Goal: Task Accomplishment & Management: Use online tool/utility

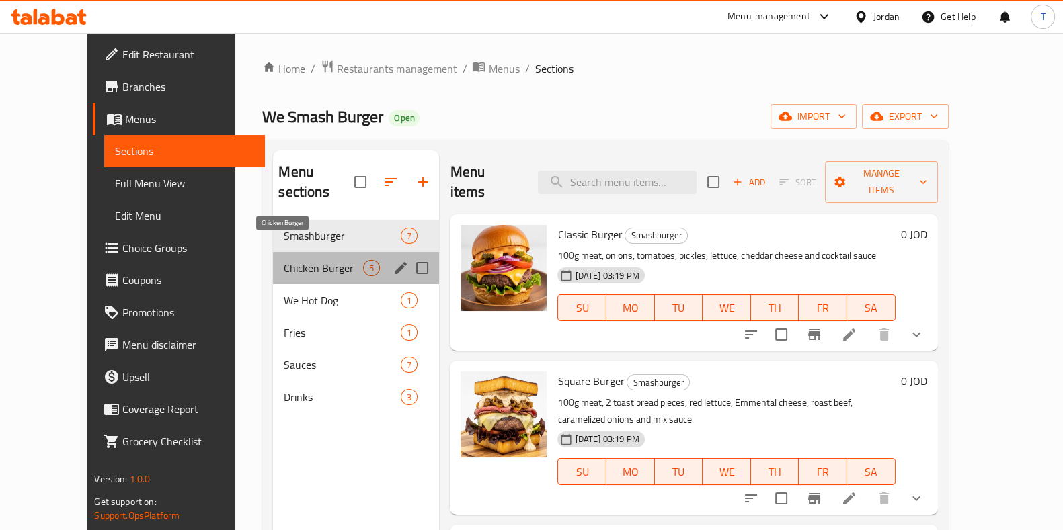
drag, startPoint x: 259, startPoint y: 242, endPoint x: 274, endPoint y: 265, distance: 27.6
click at [284, 260] on span "Chicken Burger" at bounding box center [323, 268] width 79 height 16
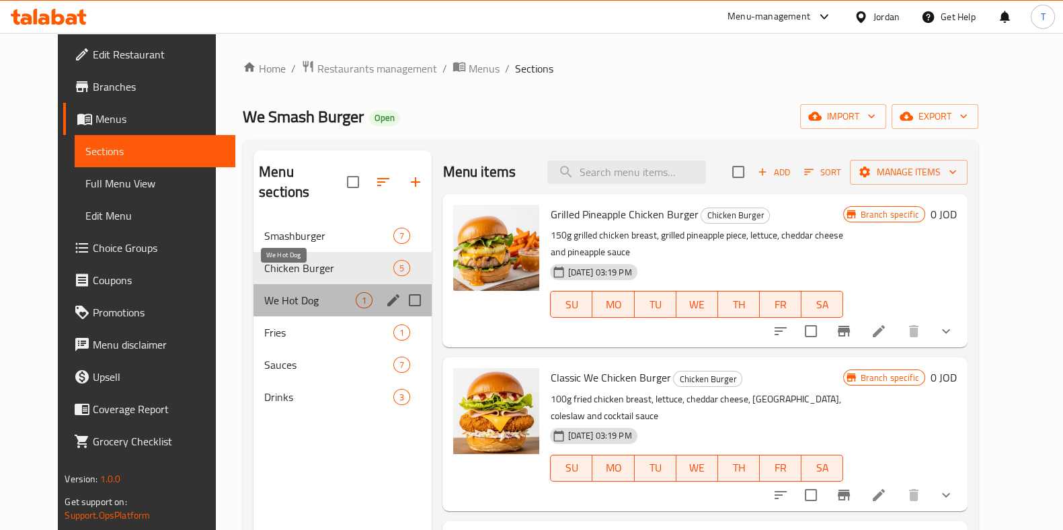
click at [281, 292] on span "We Hot Dog" at bounding box center [309, 300] width 91 height 16
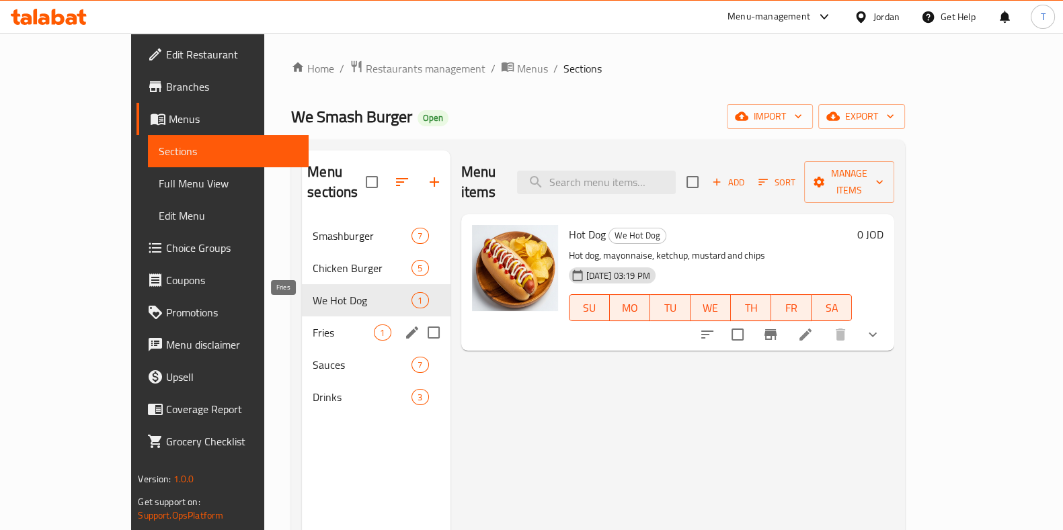
drag, startPoint x: 279, startPoint y: 307, endPoint x: 276, endPoint y: 317, distance: 10.6
click at [313, 325] on span "Fries" at bounding box center [343, 333] width 61 height 16
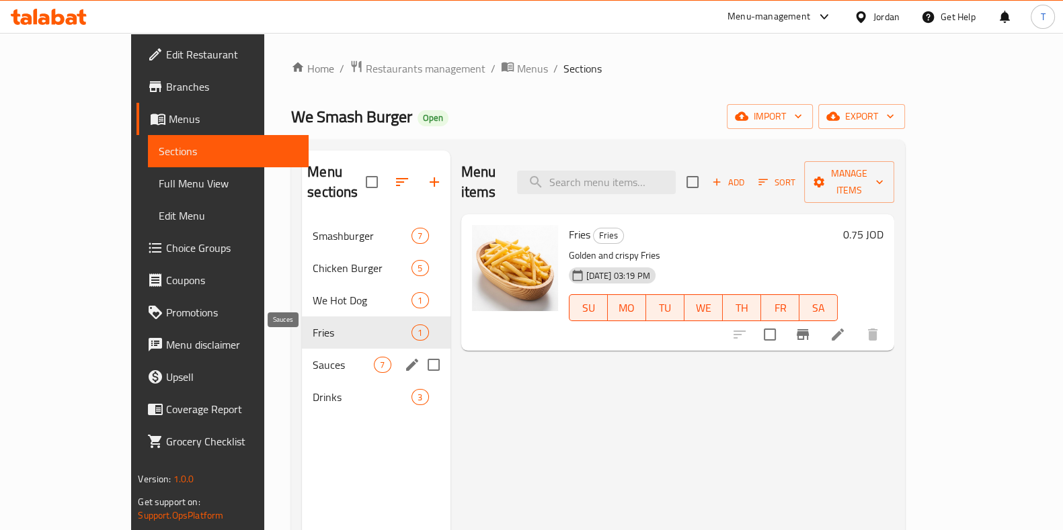
click at [313, 357] on span "Sauces" at bounding box center [343, 365] width 61 height 16
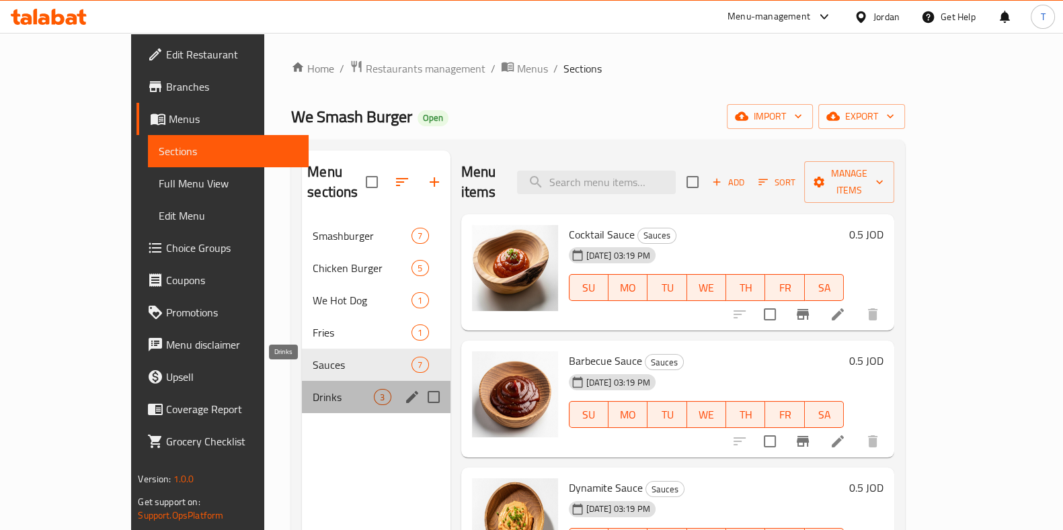
click at [313, 389] on span "Drinks" at bounding box center [343, 397] width 61 height 16
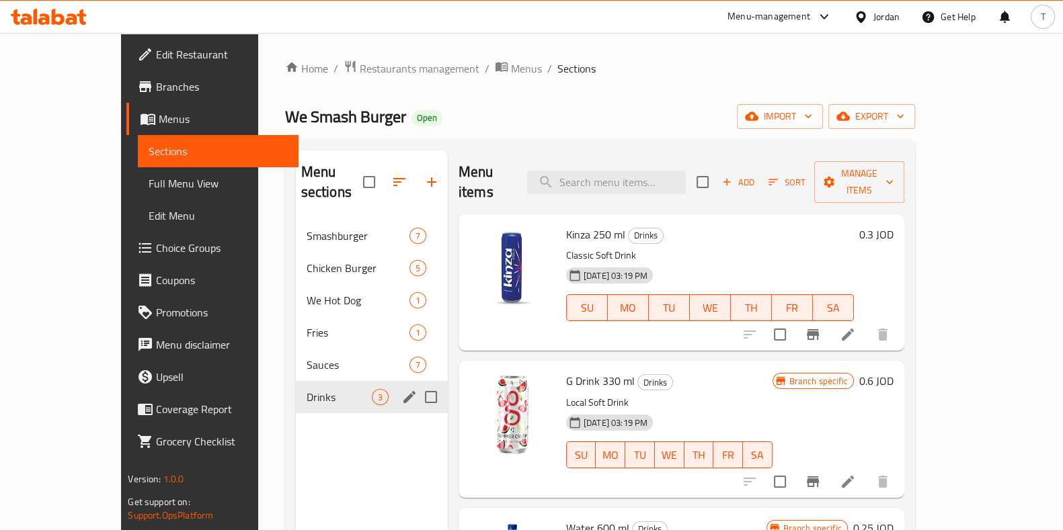
click at [307, 357] on span "Sauces" at bounding box center [358, 365] width 103 height 16
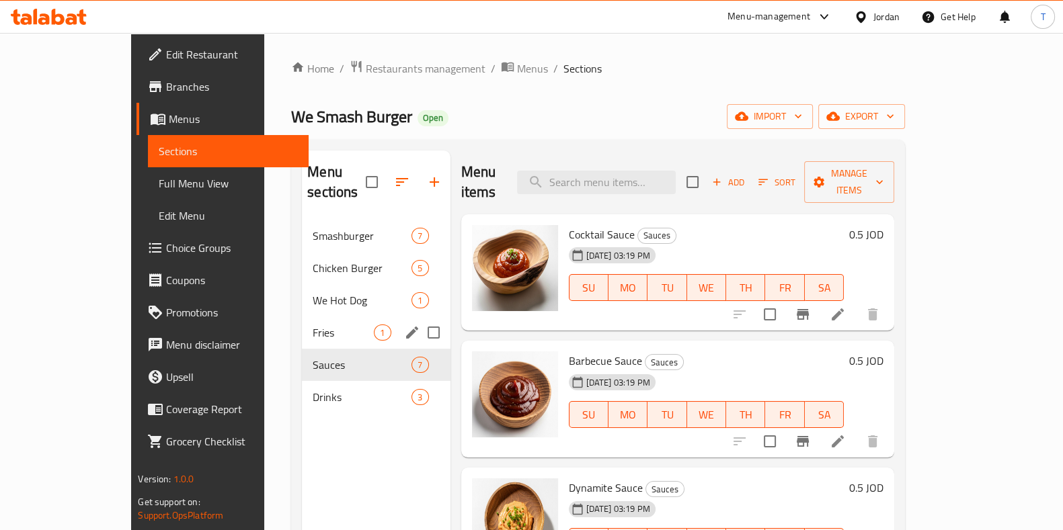
click at [313, 325] on span "Fries" at bounding box center [343, 333] width 61 height 16
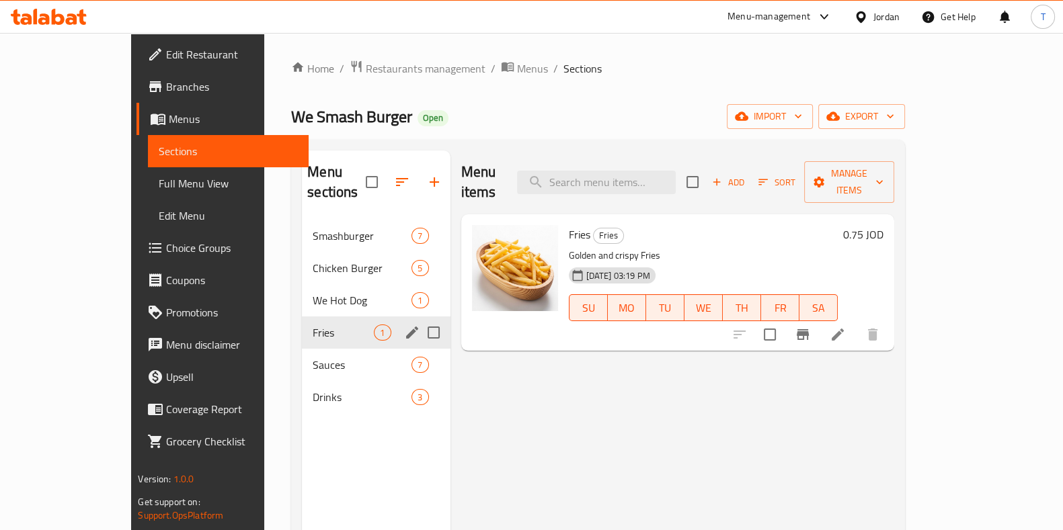
click at [313, 292] on span "We Hot Dog" at bounding box center [362, 300] width 99 height 16
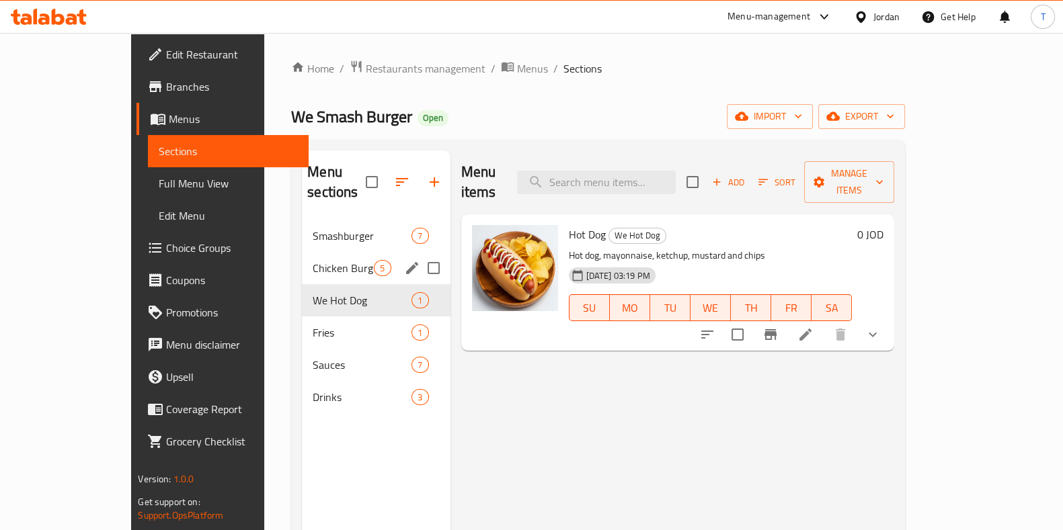
click at [313, 260] on span "Chicken Burger" at bounding box center [343, 268] width 61 height 16
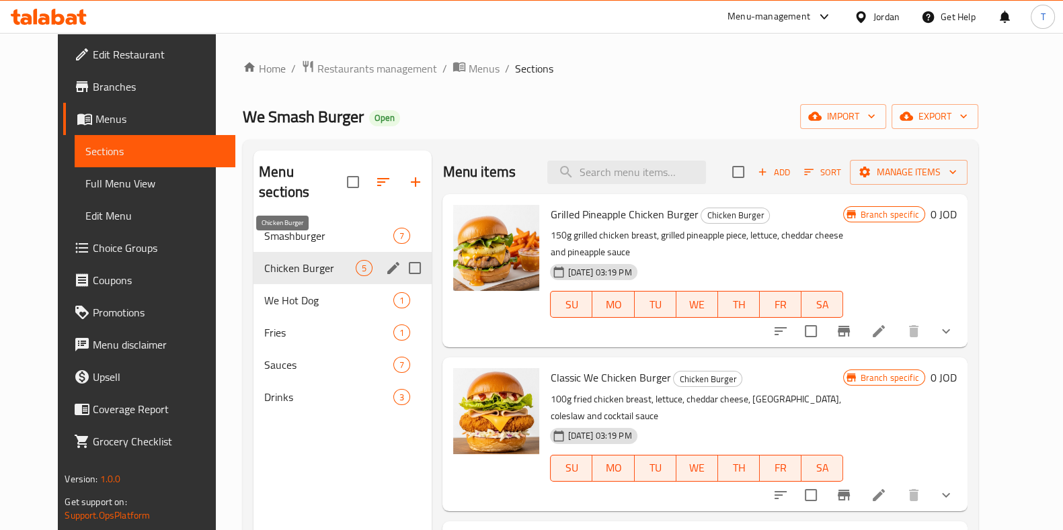
click at [283, 228] on span "Smashburger" at bounding box center [328, 236] width 129 height 16
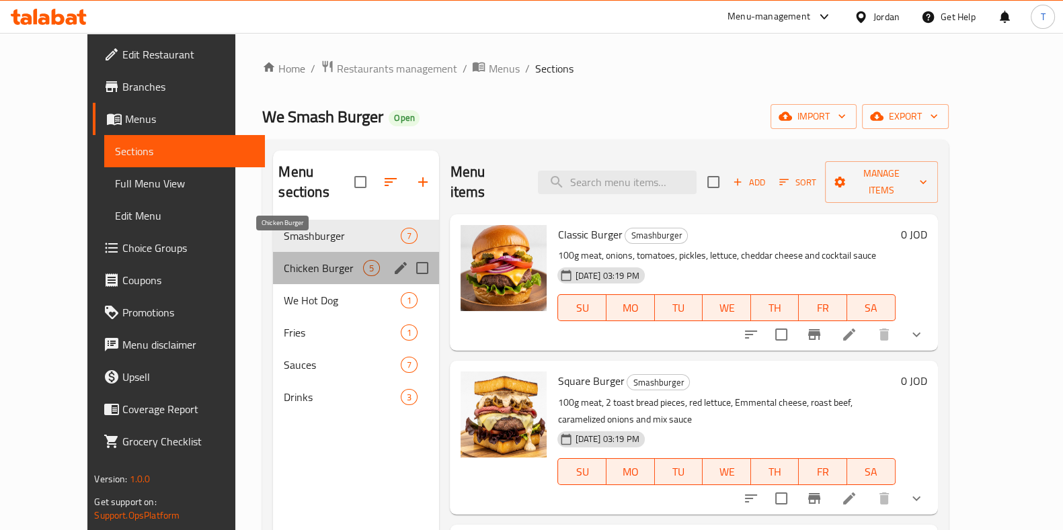
click at [286, 260] on span "Chicken Burger" at bounding box center [323, 268] width 79 height 16
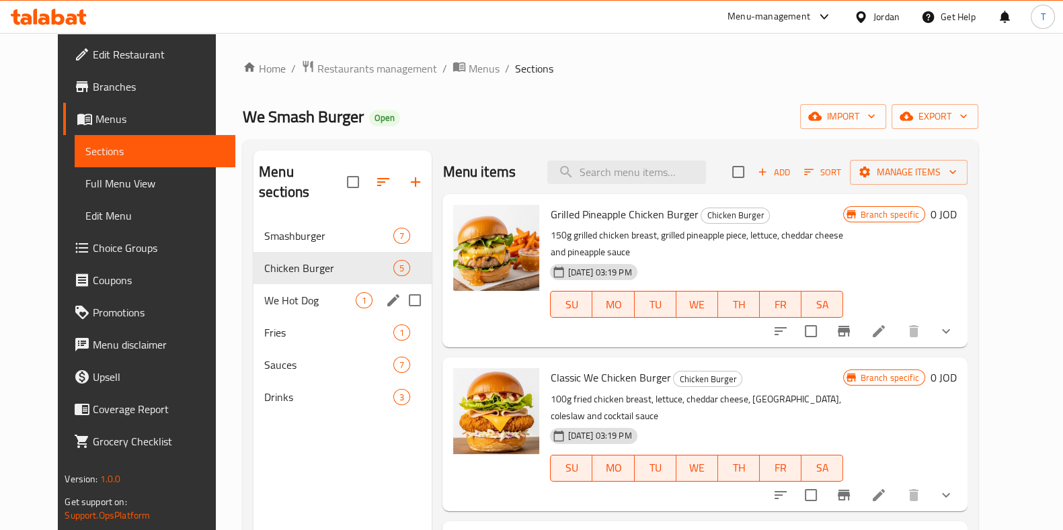
click at [280, 284] on div "We Hot Dog 1" at bounding box center [342, 300] width 178 height 32
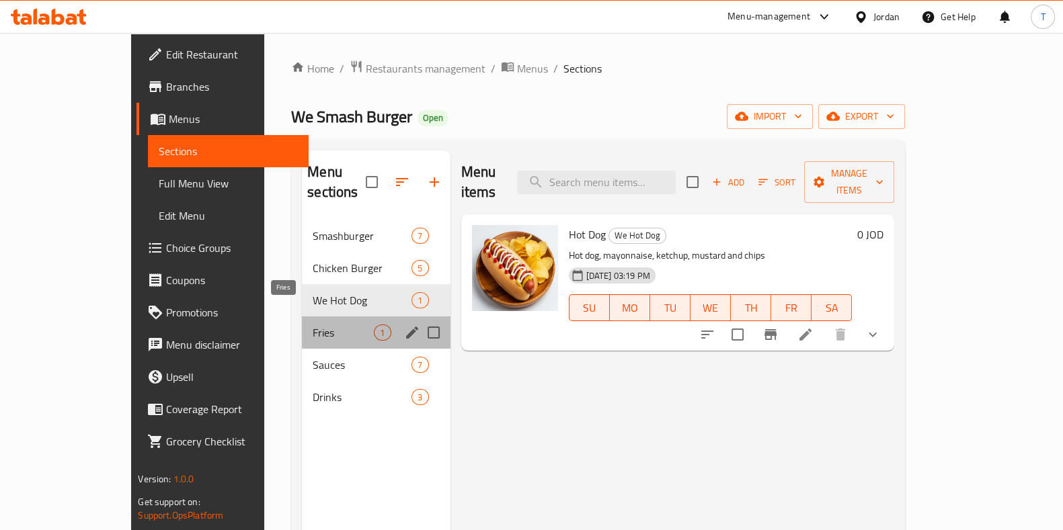
drag, startPoint x: 282, startPoint y: 311, endPoint x: 276, endPoint y: 338, distance: 28.2
click at [313, 325] on span "Fries" at bounding box center [343, 333] width 61 height 16
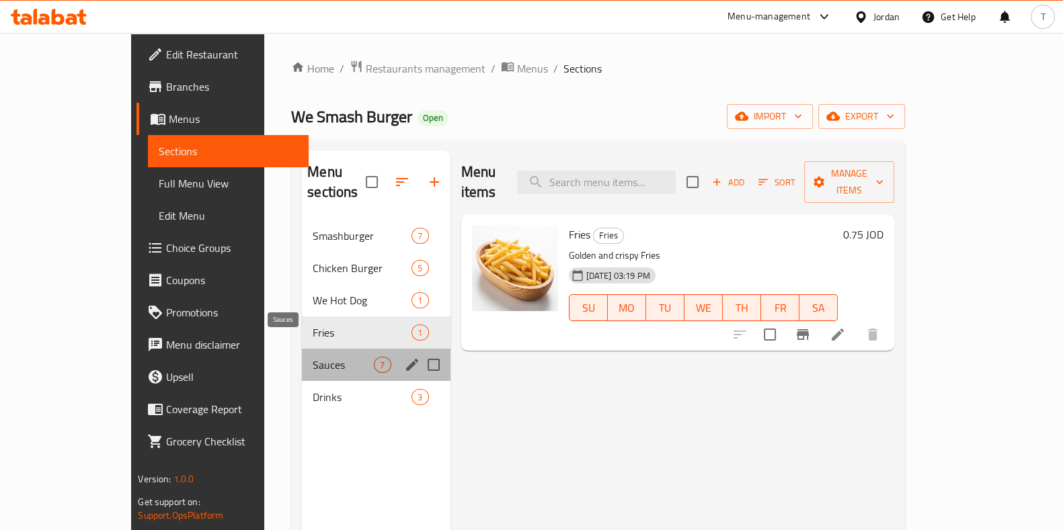
click at [313, 357] on span "Sauces" at bounding box center [343, 365] width 61 height 16
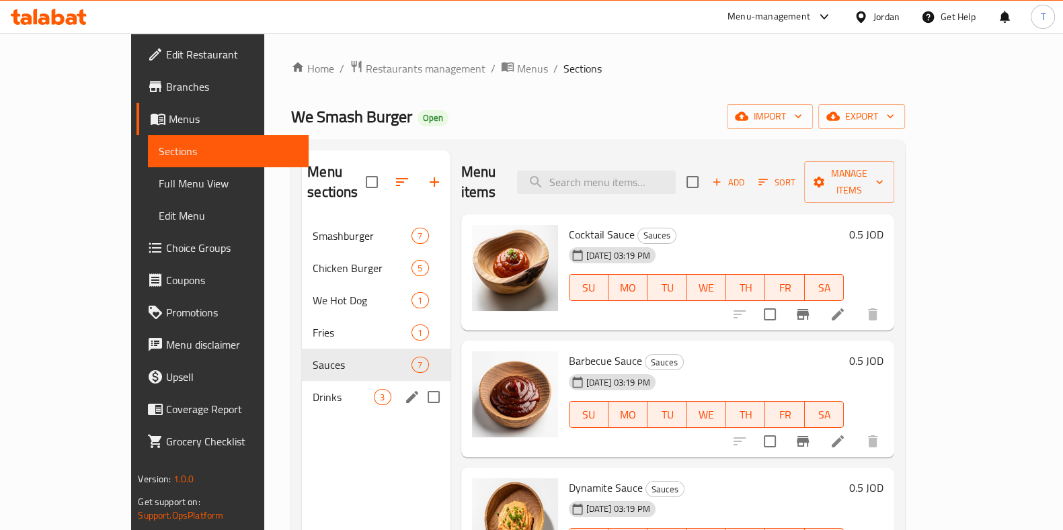
click at [313, 389] on span "Drinks" at bounding box center [343, 397] width 61 height 16
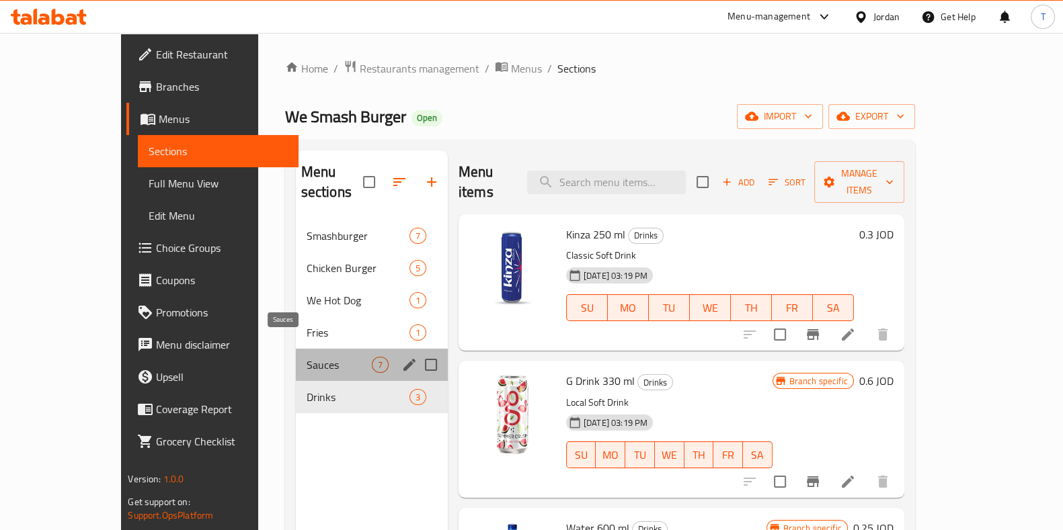
click at [307, 357] on span "Sauces" at bounding box center [339, 365] width 65 height 16
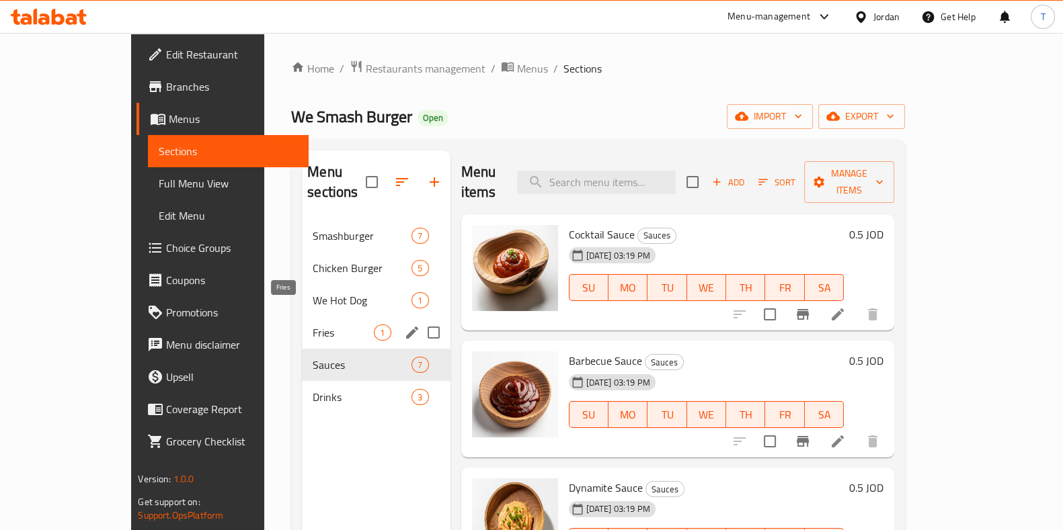
click at [313, 325] on span "Fries" at bounding box center [343, 333] width 61 height 16
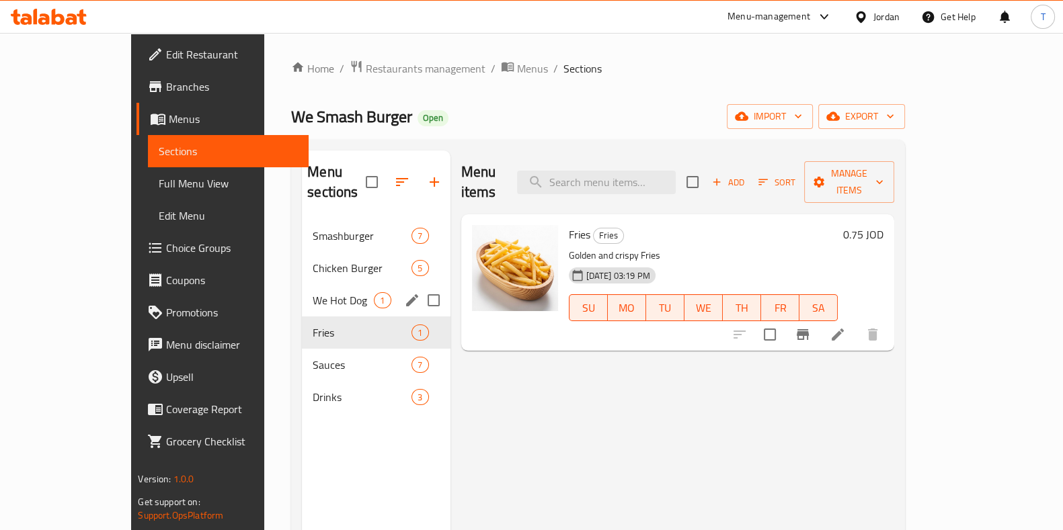
click at [313, 292] on span "We Hot Dog" at bounding box center [343, 300] width 61 height 16
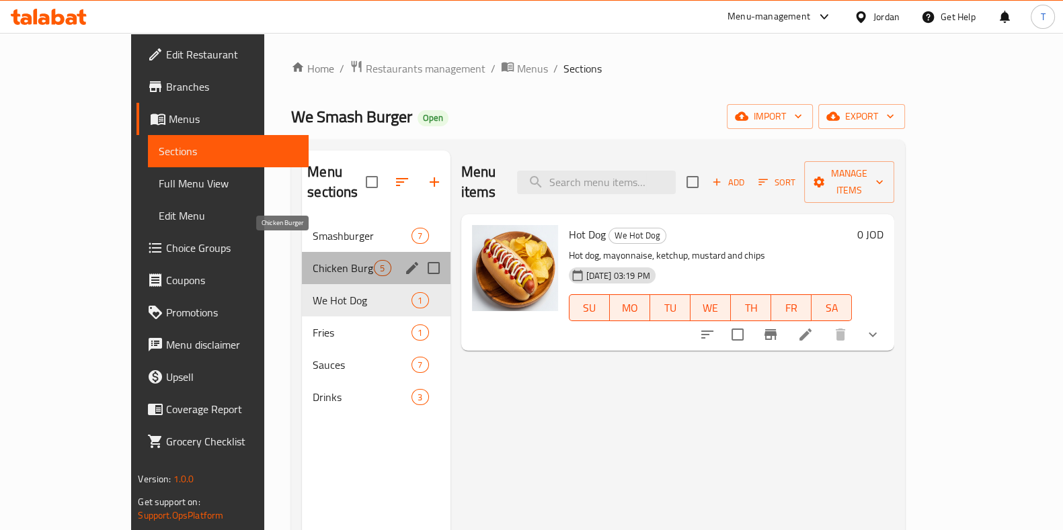
click at [313, 260] on span "Chicken Burger" at bounding box center [343, 268] width 61 height 16
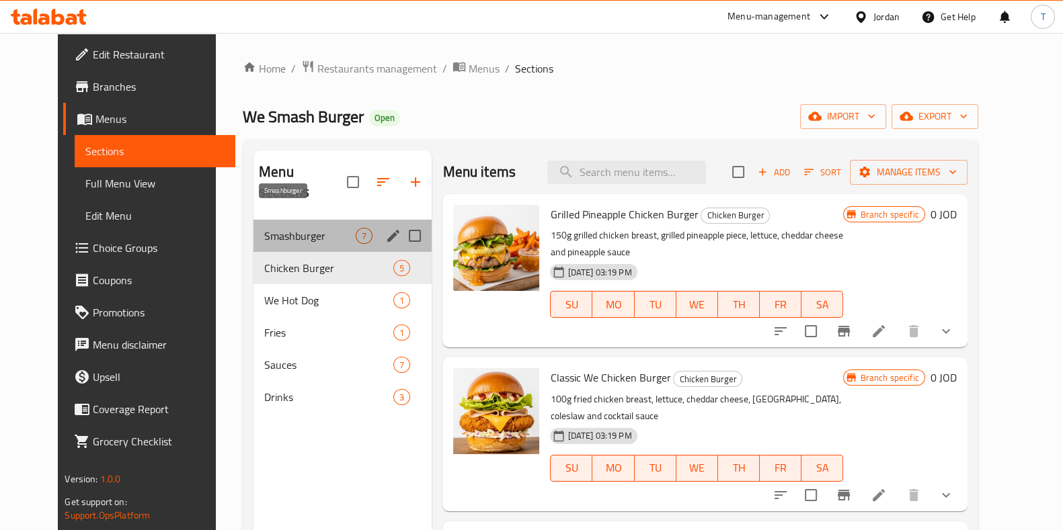
click at [280, 228] on span "Smashburger" at bounding box center [309, 236] width 91 height 16
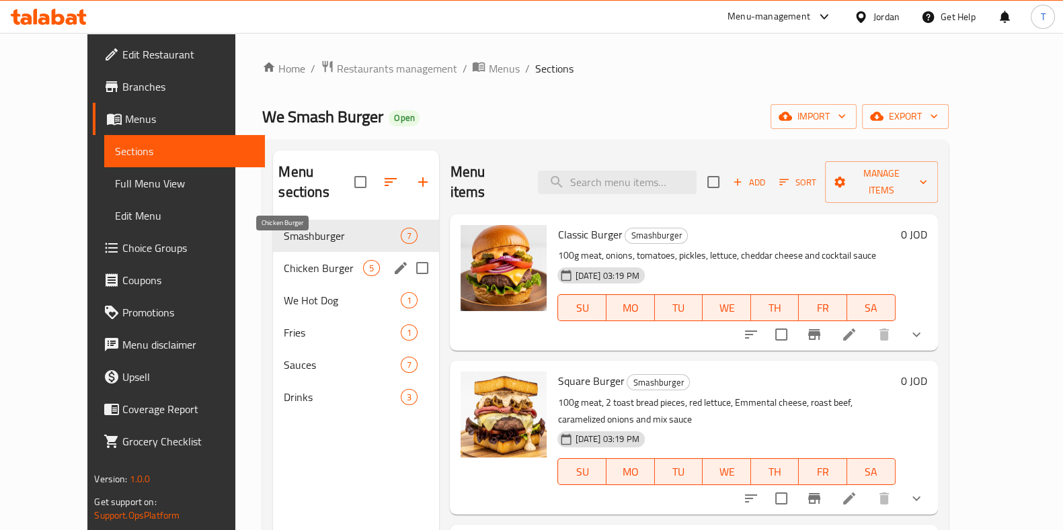
click at [321, 260] on span "Chicken Burger" at bounding box center [323, 268] width 79 height 16
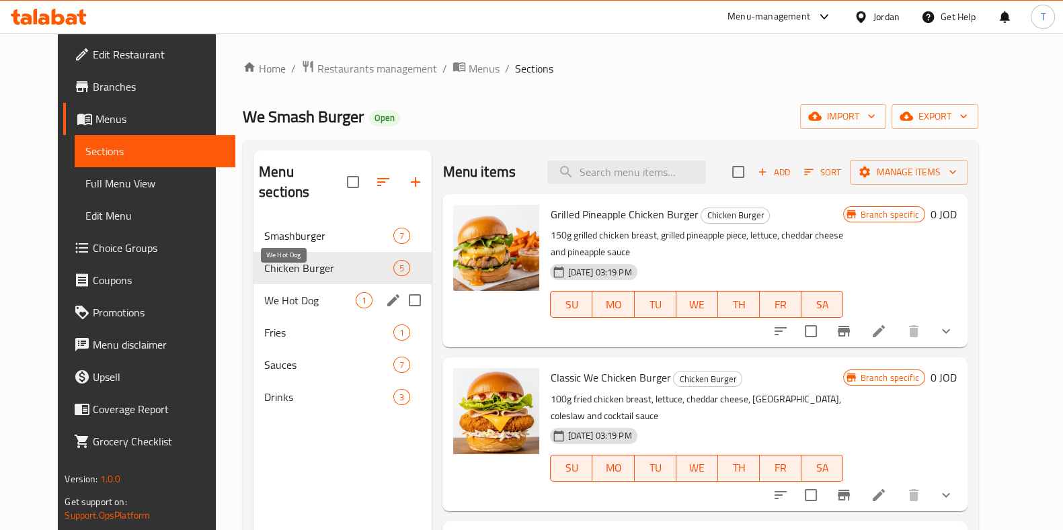
click at [299, 292] on span "We Hot Dog" at bounding box center [309, 300] width 91 height 16
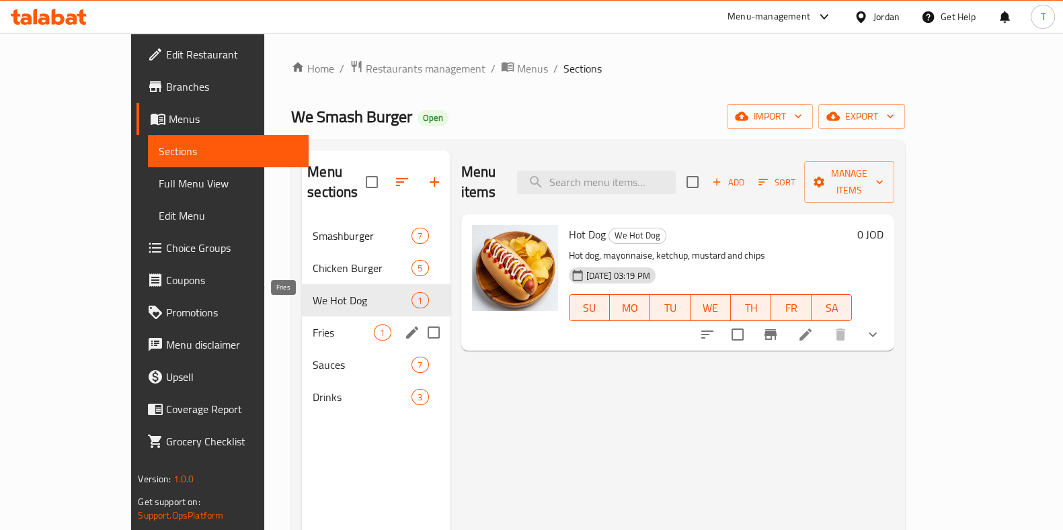
click at [313, 325] on span "Fries" at bounding box center [343, 333] width 61 height 16
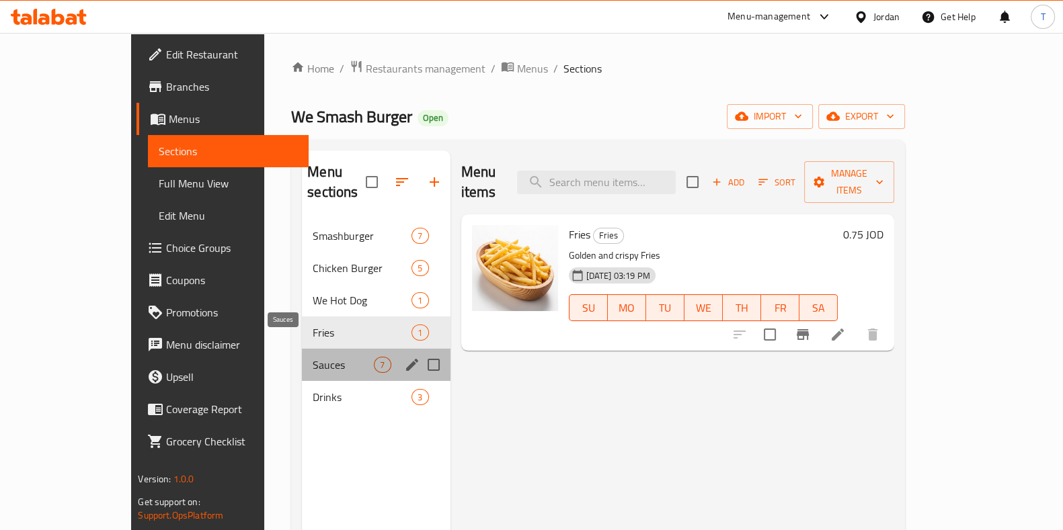
click at [313, 357] on span "Sauces" at bounding box center [343, 365] width 61 height 16
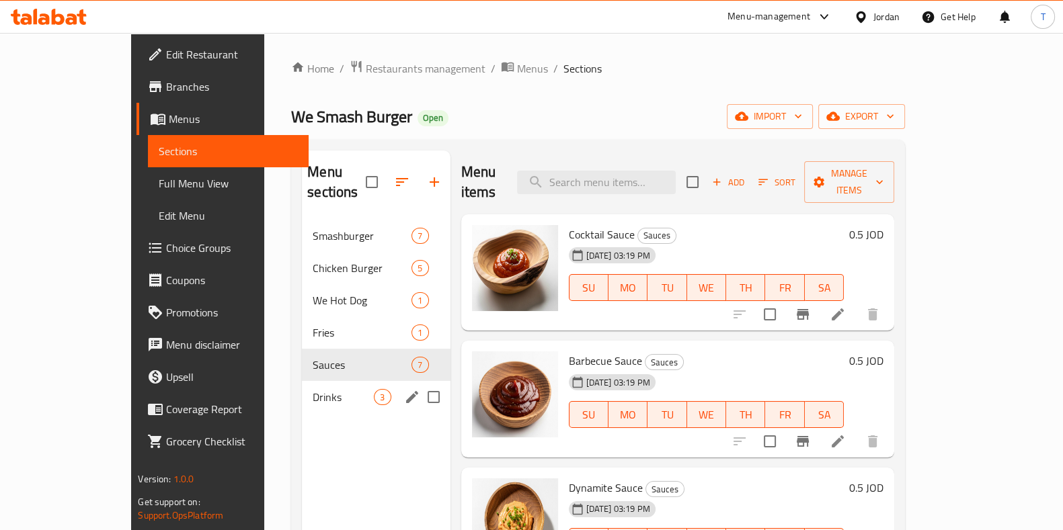
click at [302, 381] on div "Drinks 3" at bounding box center [376, 397] width 148 height 32
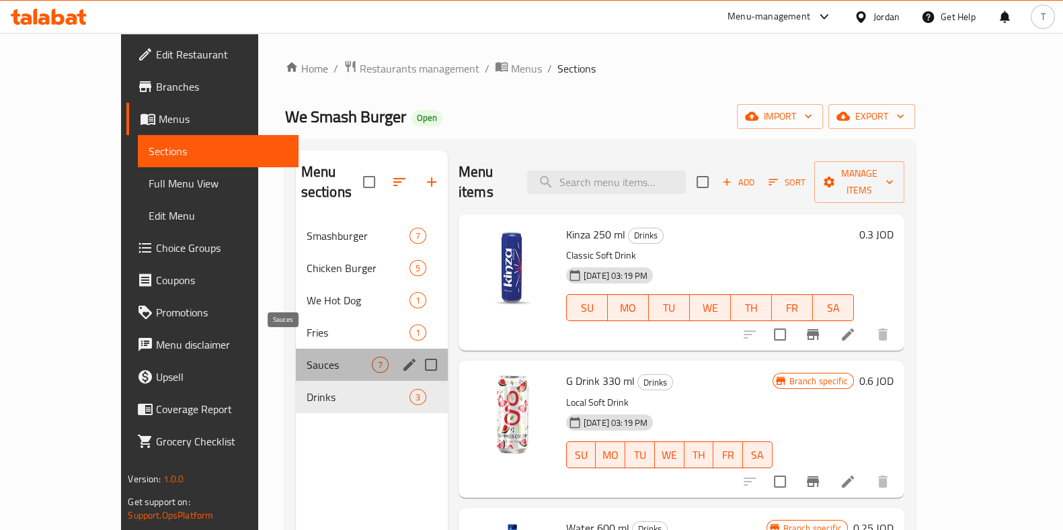
click at [307, 357] on span "Sauces" at bounding box center [339, 365] width 65 height 16
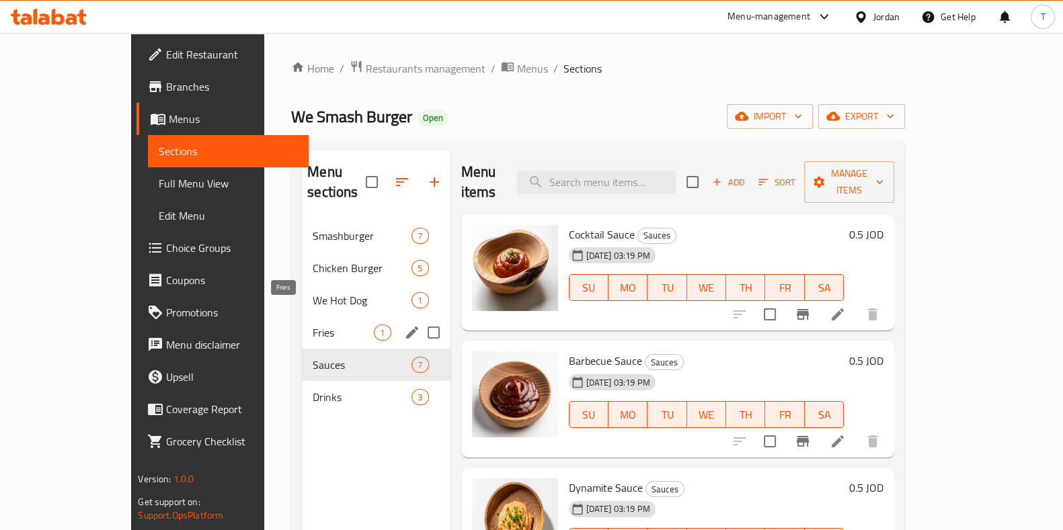
drag, startPoint x: 276, startPoint y: 311, endPoint x: 279, endPoint y: 297, distance: 13.9
click at [313, 325] on span "Fries" at bounding box center [343, 333] width 61 height 16
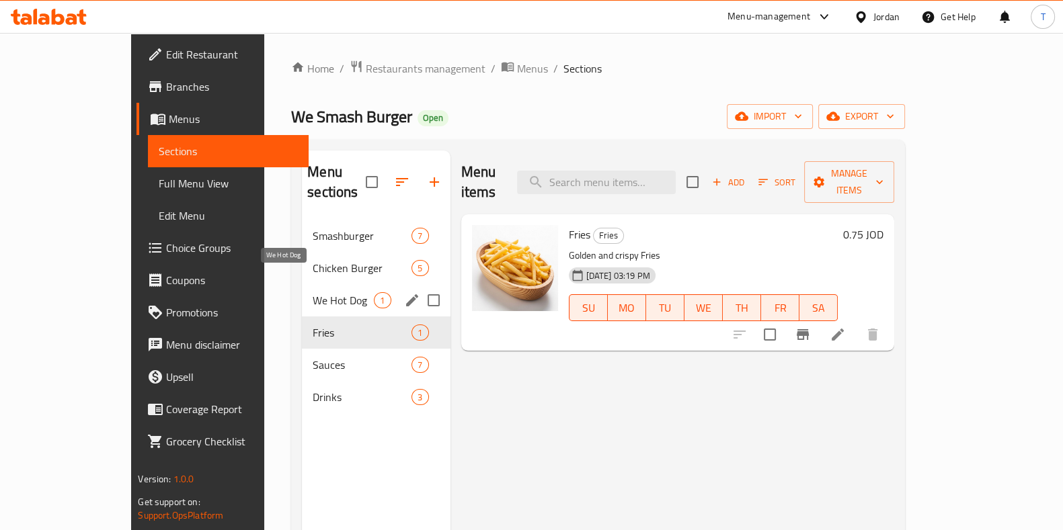
click at [302, 284] on div "We Hot Dog 1" at bounding box center [376, 300] width 148 height 32
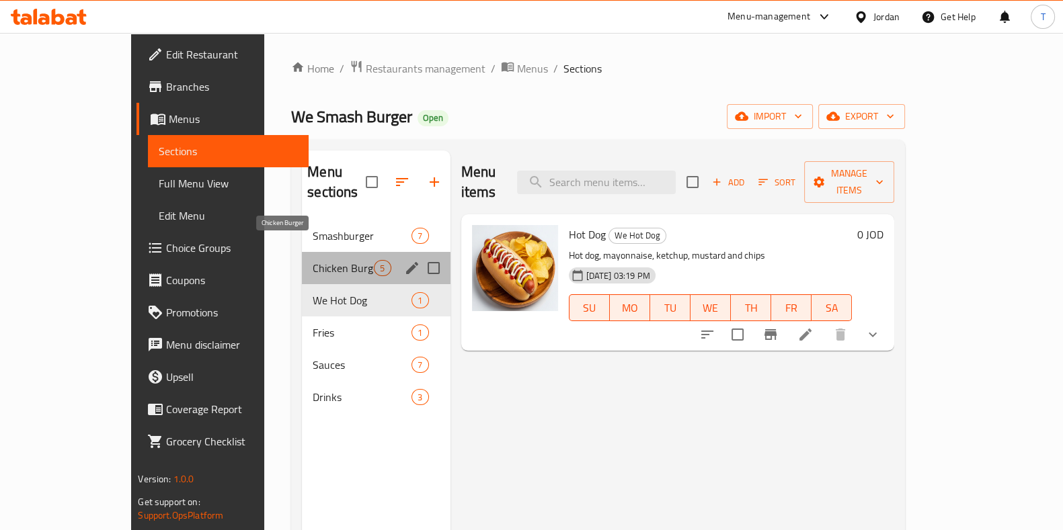
drag, startPoint x: 296, startPoint y: 252, endPoint x: 302, endPoint y: 236, distance: 17.2
click at [313, 260] on span "Chicken Burger" at bounding box center [343, 268] width 61 height 16
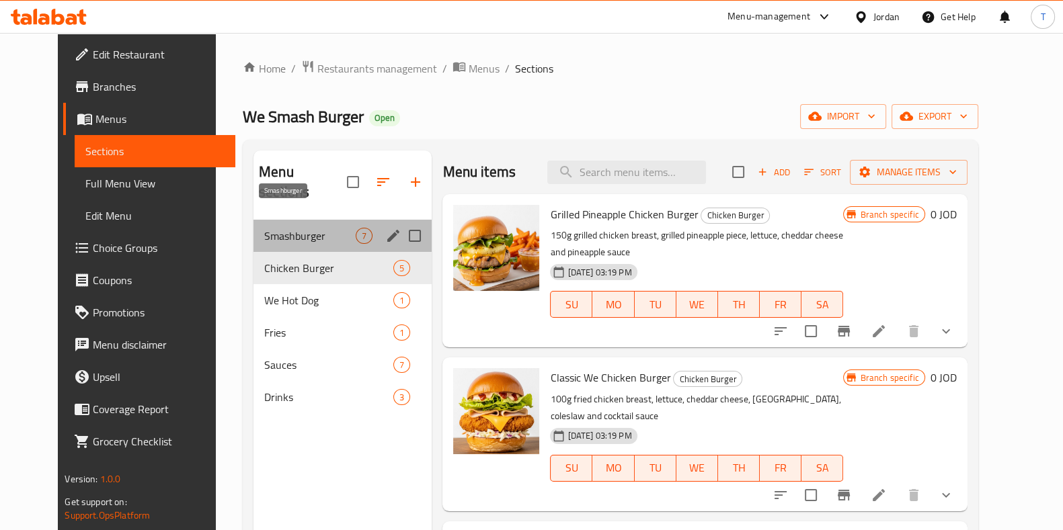
click at [305, 228] on span "Smashburger" at bounding box center [309, 236] width 91 height 16
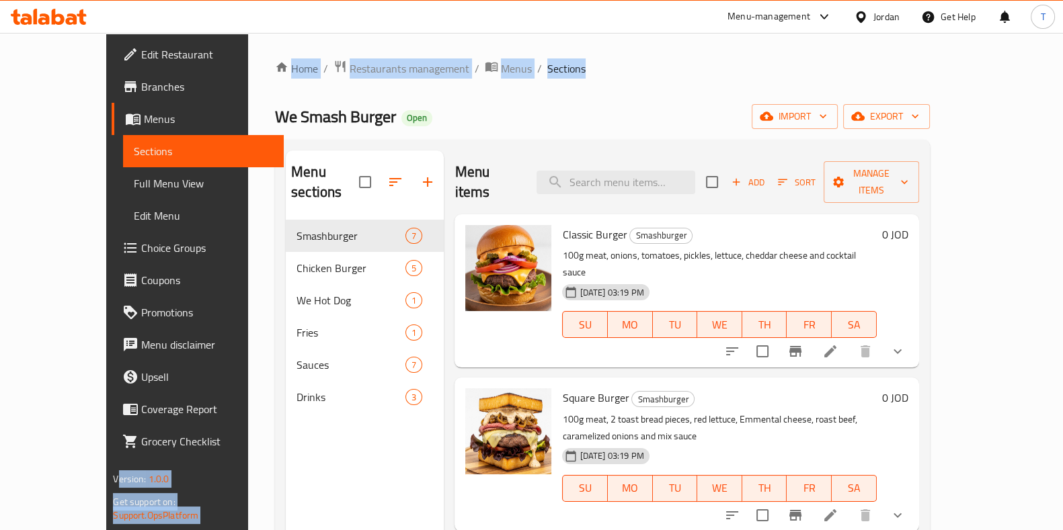
drag, startPoint x: 553, startPoint y: 70, endPoint x: 161, endPoint y: 76, distance: 391.3
click at [161, 76] on div "Edit Restaurant Branches Menus Sections Full Menu View Edit Menu Choice Groups …" at bounding box center [531, 376] width 850 height 686
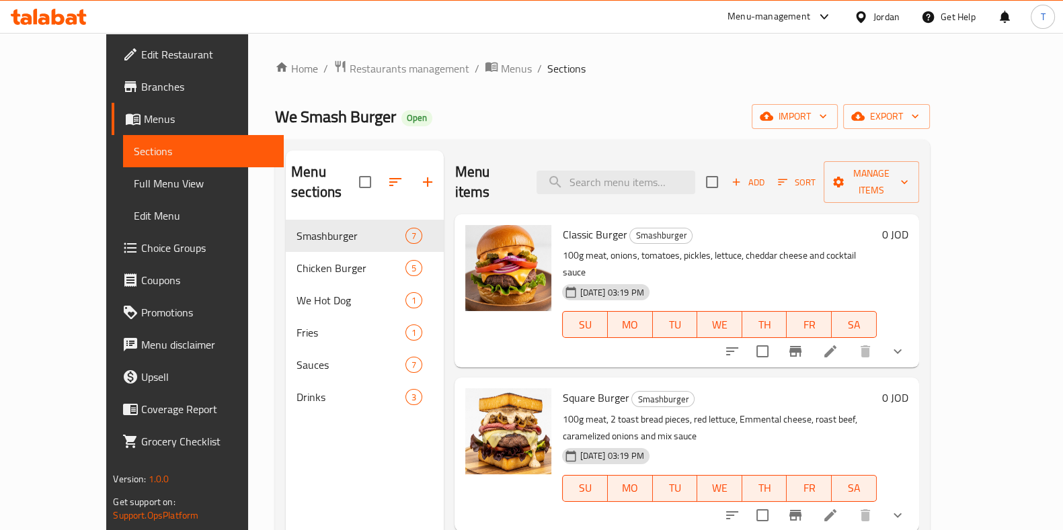
click at [316, 93] on div "Home / Restaurants management / Menus / Sections We Smash Burger Open import ex…" at bounding box center [602, 376] width 654 height 632
click at [914, 335] on button "show more" at bounding box center [897, 351] width 32 height 32
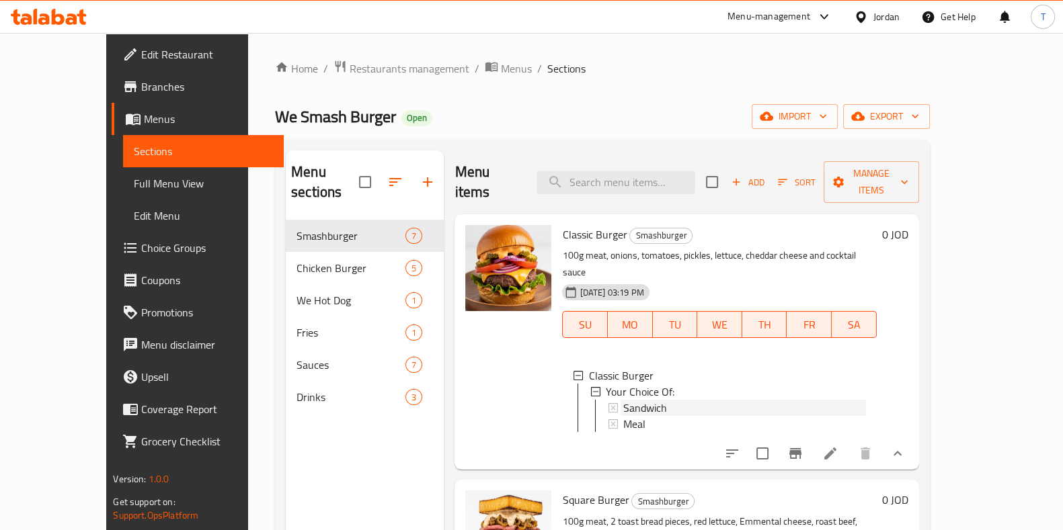
click at [753, 400] on div "Sandwich" at bounding box center [744, 408] width 242 height 16
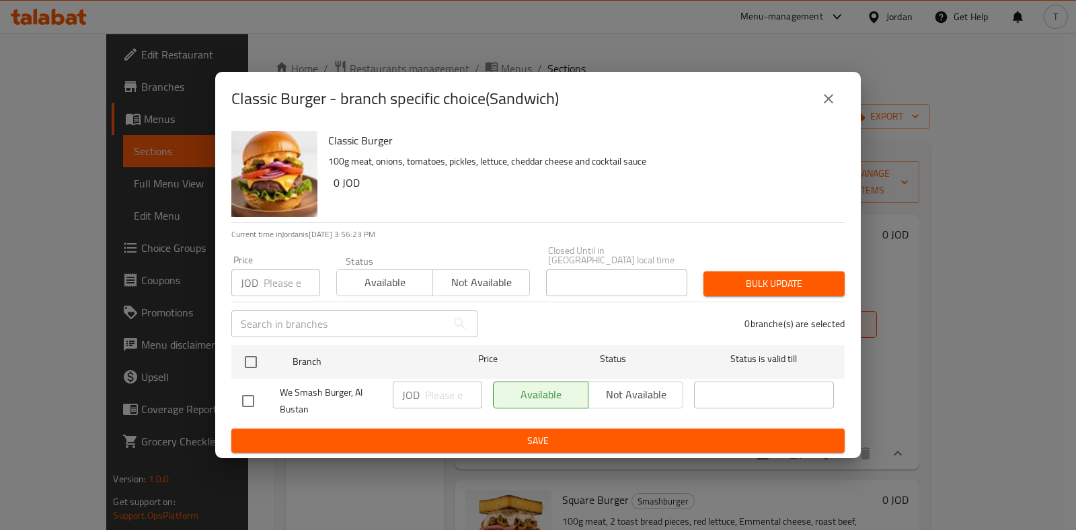
click at [830, 104] on icon "close" at bounding box center [828, 98] width 9 height 9
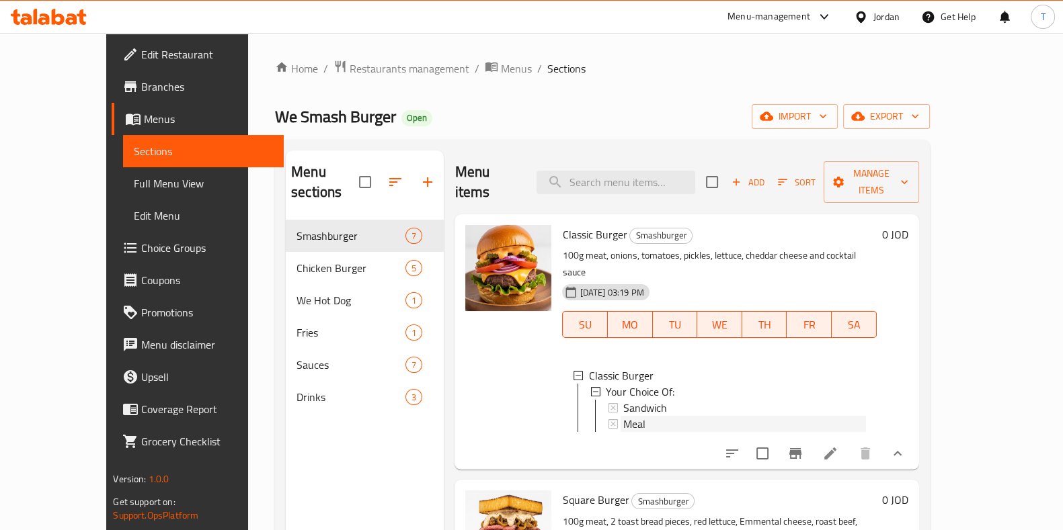
click at [696, 416] on div "Meal" at bounding box center [744, 424] width 242 height 16
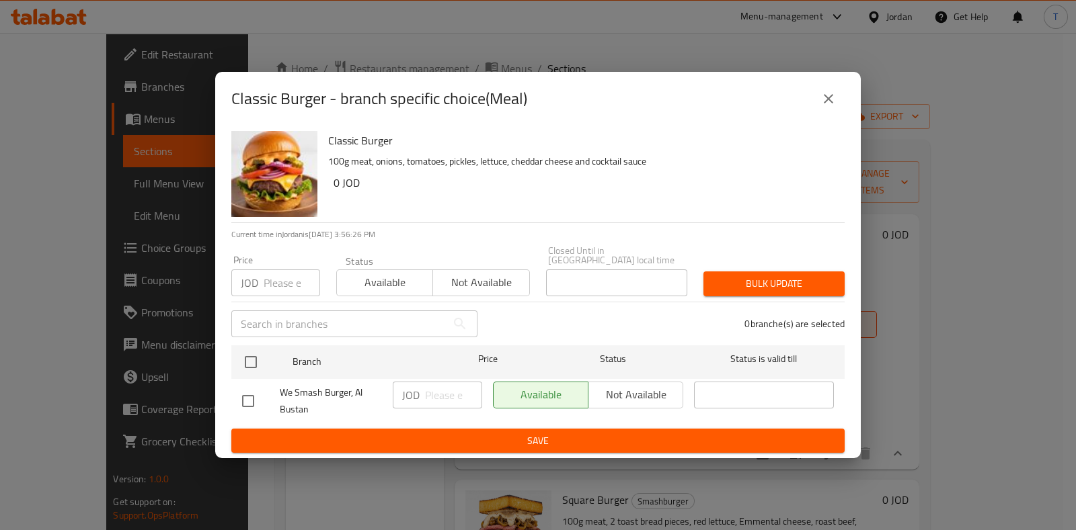
drag, startPoint x: 830, startPoint y: 99, endPoint x: 858, endPoint y: 148, distance: 56.6
click at [829, 98] on icon "close" at bounding box center [828, 99] width 16 height 16
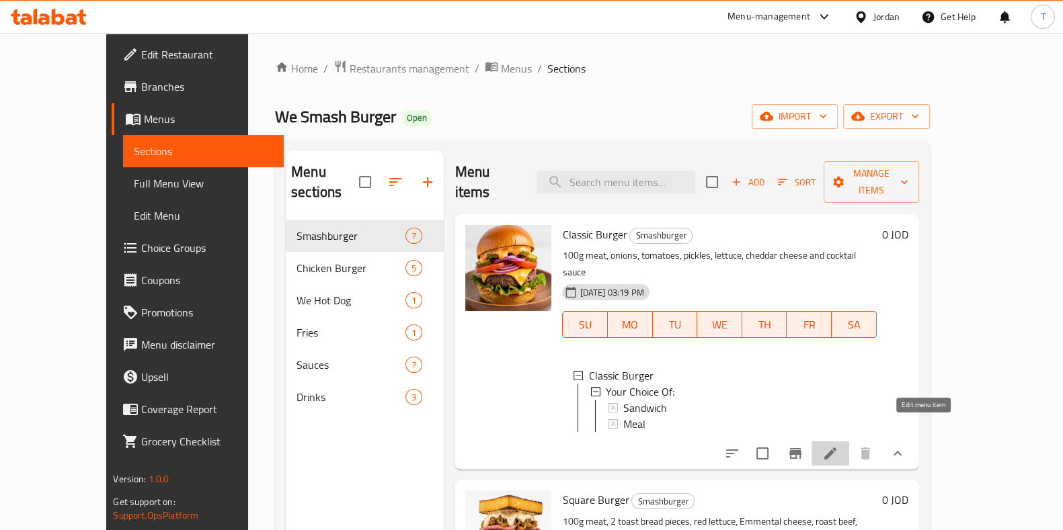
click at [838, 446] on icon at bounding box center [830, 454] width 16 height 16
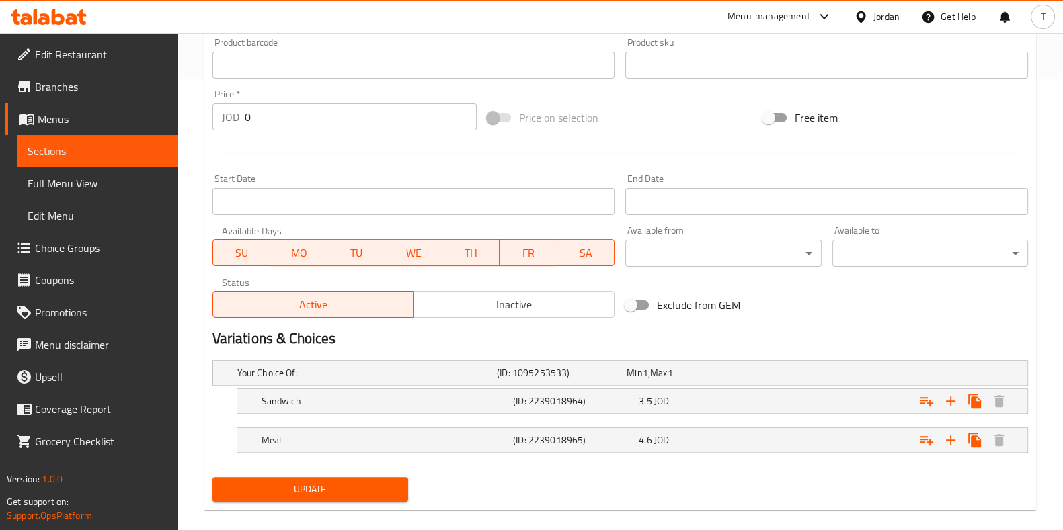
scroll to position [32, 0]
